Goal: Find specific page/section: Find specific page/section

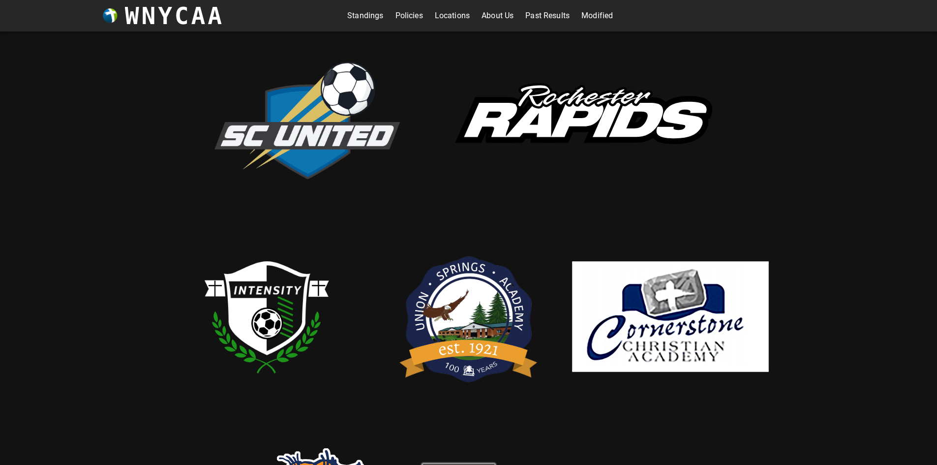
click at [601, 18] on link "Modified" at bounding box center [596, 16] width 31 height 16
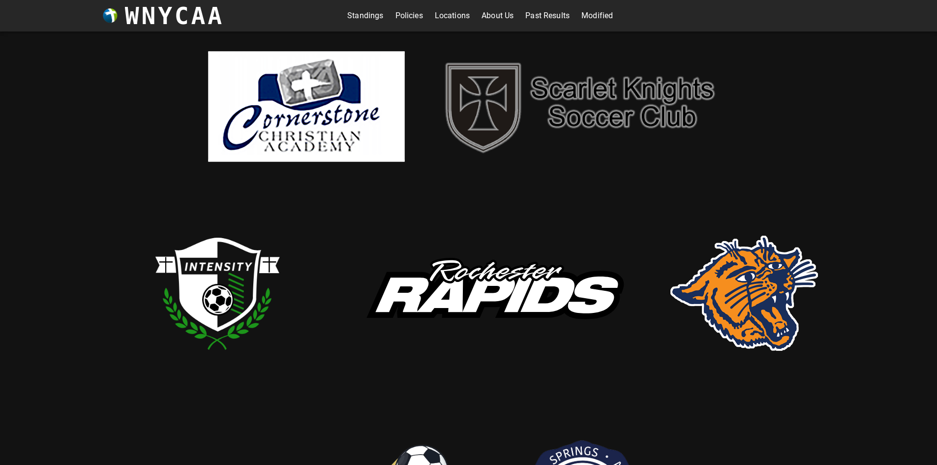
click at [358, 16] on link "Standings" at bounding box center [365, 16] width 36 height 16
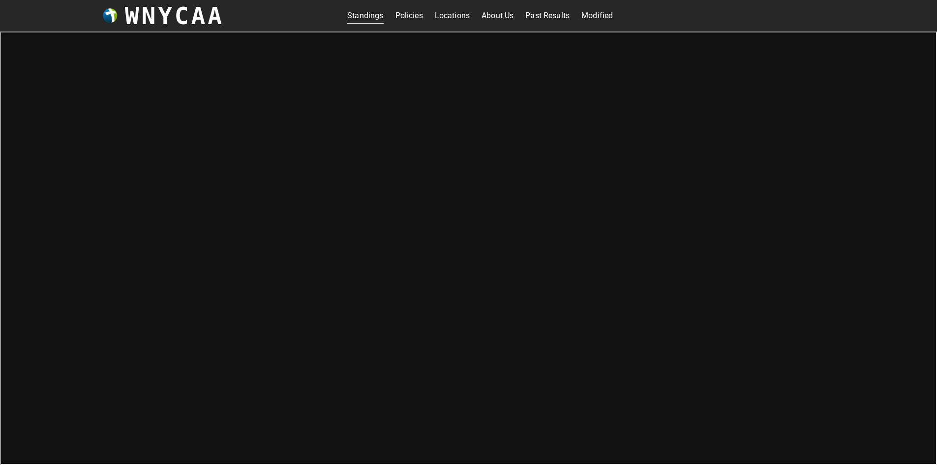
click at [594, 17] on link "Modified" at bounding box center [596, 16] width 31 height 16
